Goal: Find specific page/section: Find specific page/section

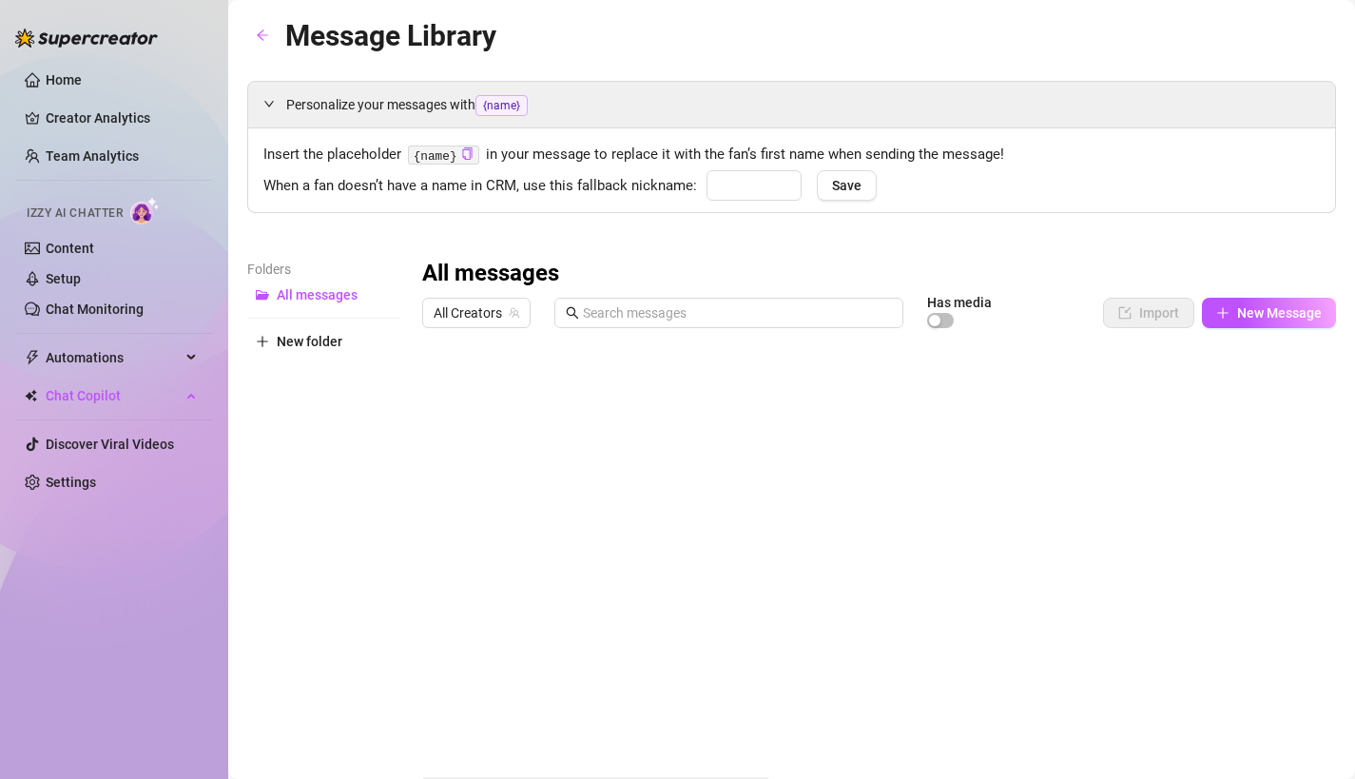
type input "babe"
